Goal: Task Accomplishment & Management: Use online tool/utility

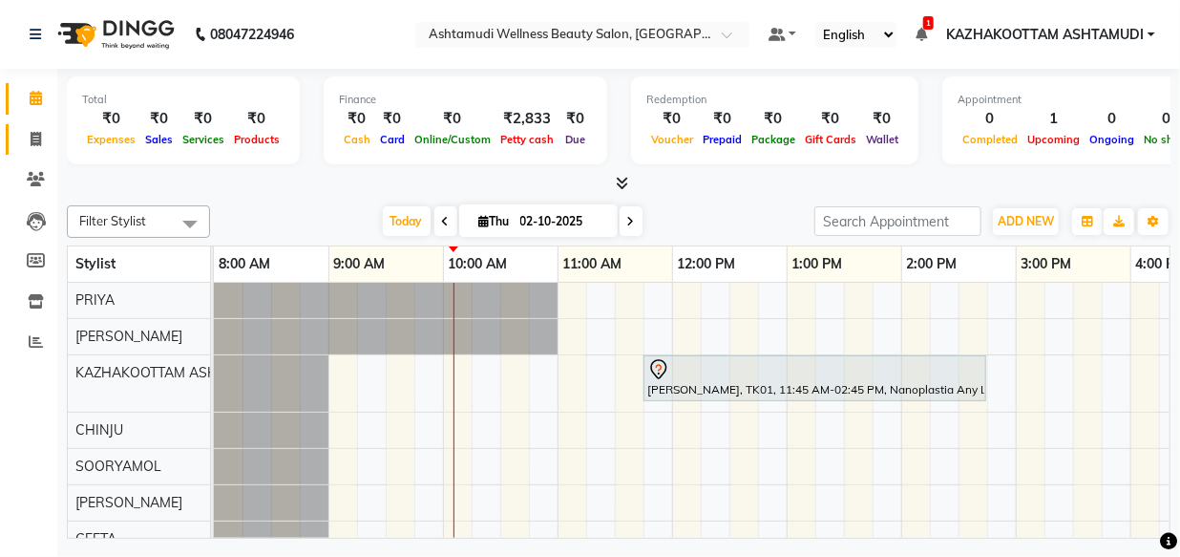
scroll to position [26, 0]
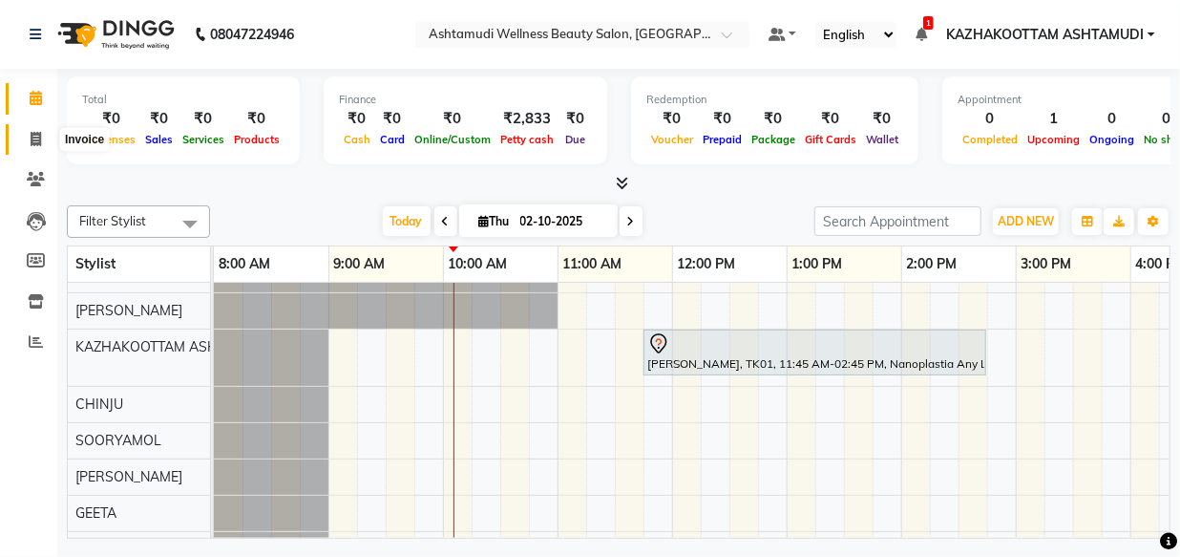
click at [36, 133] on icon at bounding box center [36, 139] width 11 height 14
select select "4662"
select select "service"
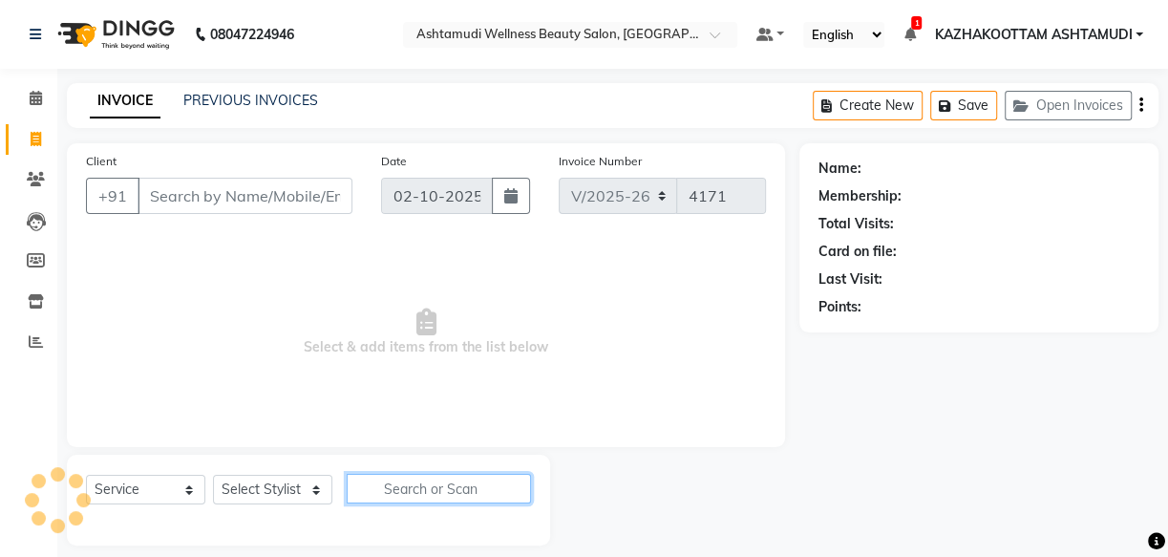
click at [350, 488] on input "text" at bounding box center [439, 489] width 184 height 30
type input "sa"
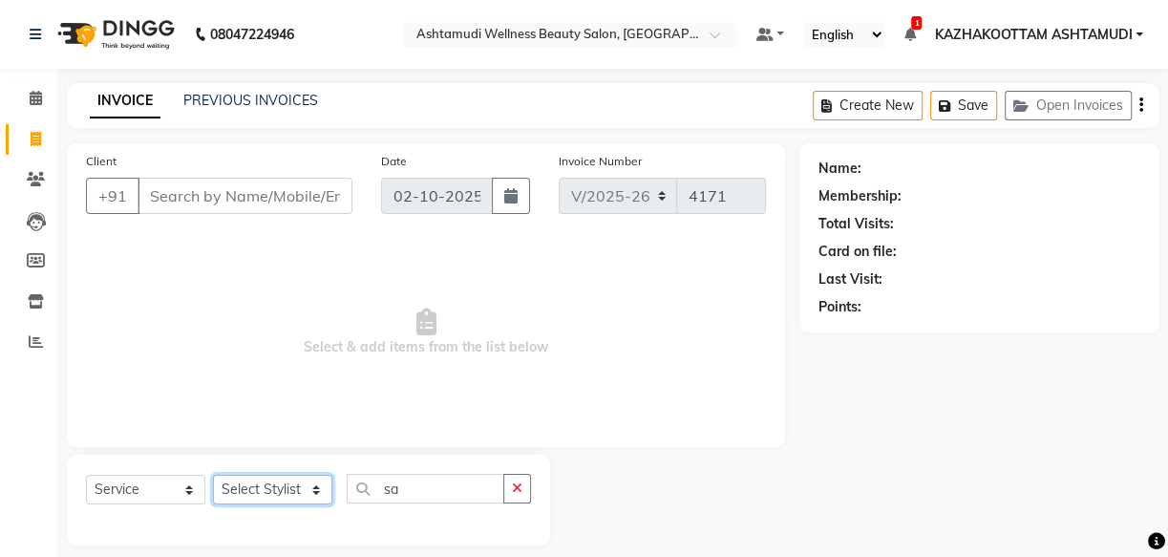
click at [286, 483] on select "Select Stylist Arya CHINJU GEETA KAZHAKOOTTAM ASHTAMUDI KRISHNA [PERSON_NAME] […" at bounding box center [272, 489] width 119 height 30
select select "59473"
click at [213, 474] on select "Select Stylist Arya CHINJU GEETA KAZHAKOOTTAM ASHTAMUDI KRISHNA [PERSON_NAME] […" at bounding box center [272, 489] width 119 height 30
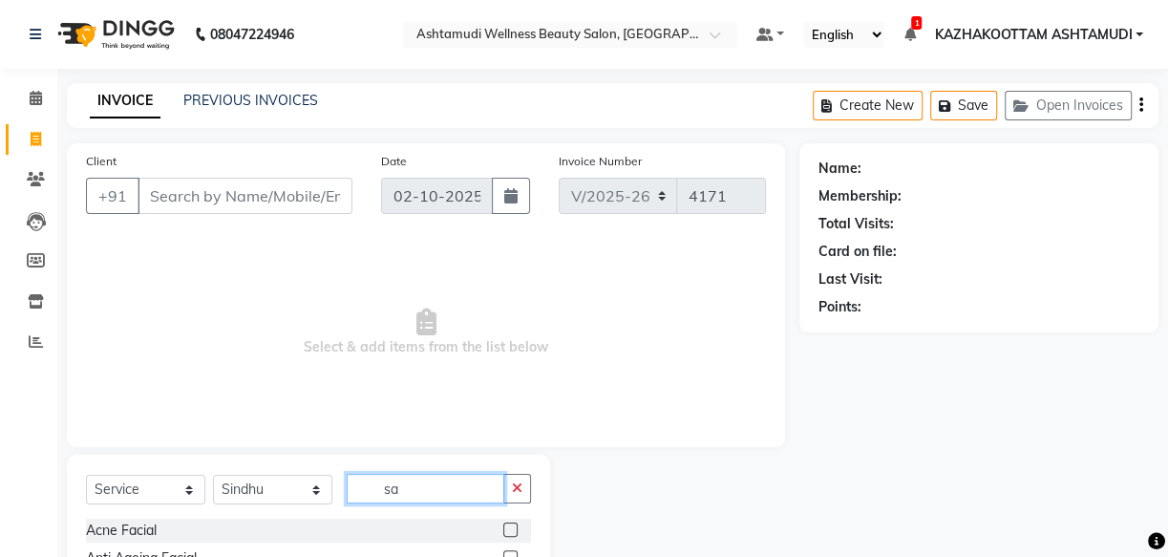
click at [440, 498] on input "sa" at bounding box center [426, 489] width 158 height 30
type input "saree"
click at [513, 530] on label at bounding box center [510, 529] width 14 height 14
click at [513, 530] on input "checkbox" at bounding box center [509, 530] width 12 height 12
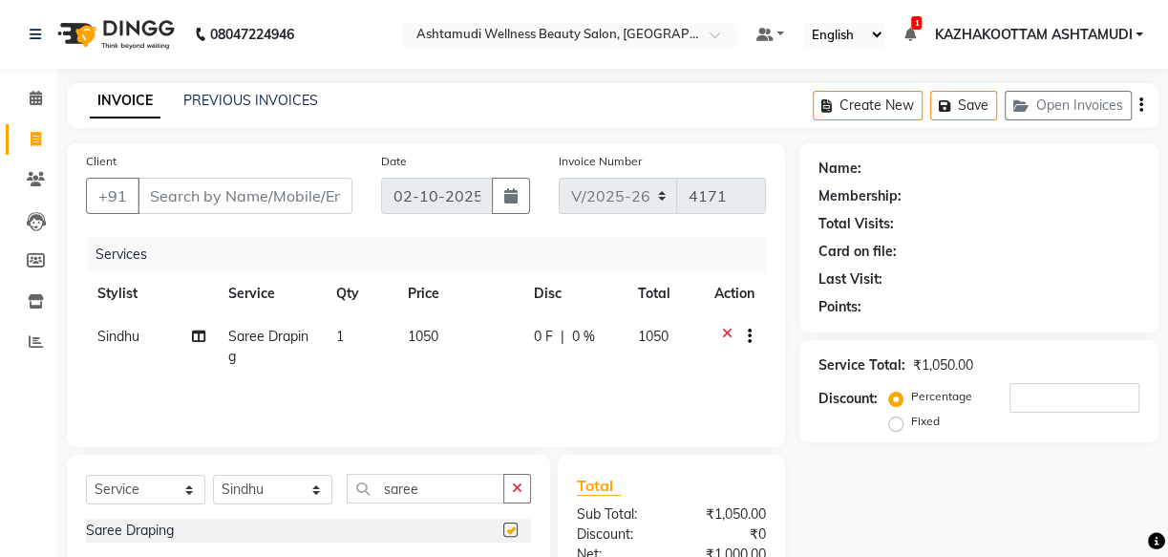
checkbox input "false"
click at [40, 95] on icon at bounding box center [36, 98] width 12 height 14
